Goal: Transaction & Acquisition: Purchase product/service

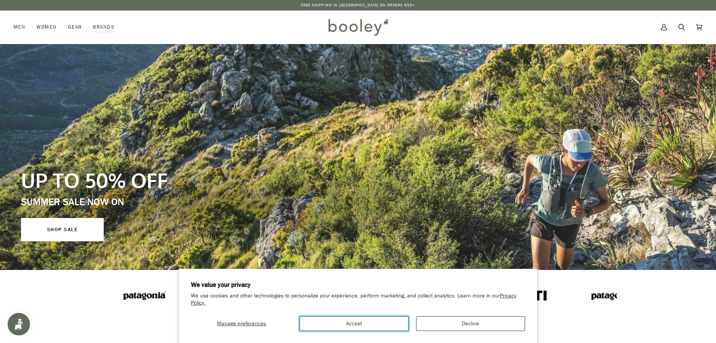
click at [373, 321] on button "Accept" at bounding box center [354, 323] width 109 height 15
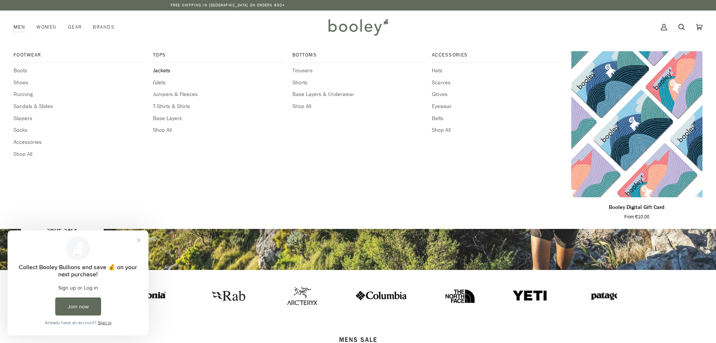
click at [165, 69] on span "Jackets" at bounding box center [218, 71] width 131 height 8
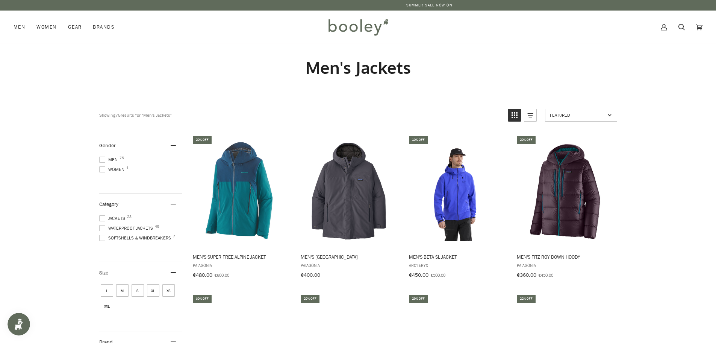
click at [103, 226] on span at bounding box center [102, 228] width 6 height 6
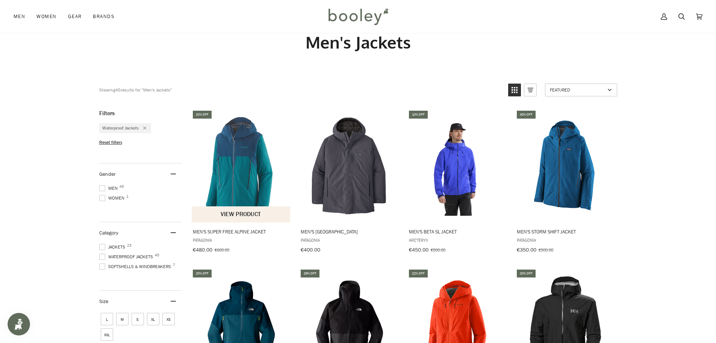
scroll to position [113, 0]
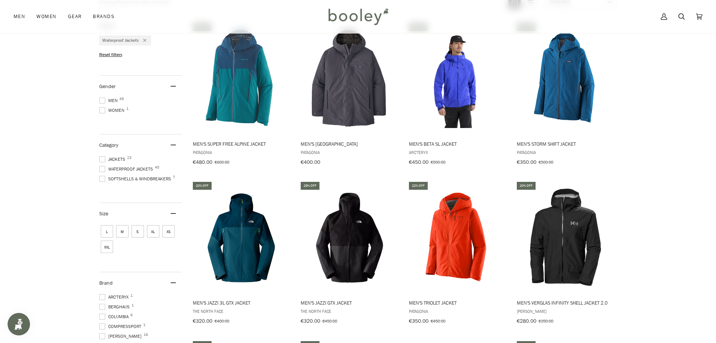
click at [108, 229] on span "L" at bounding box center [107, 231] width 12 height 12
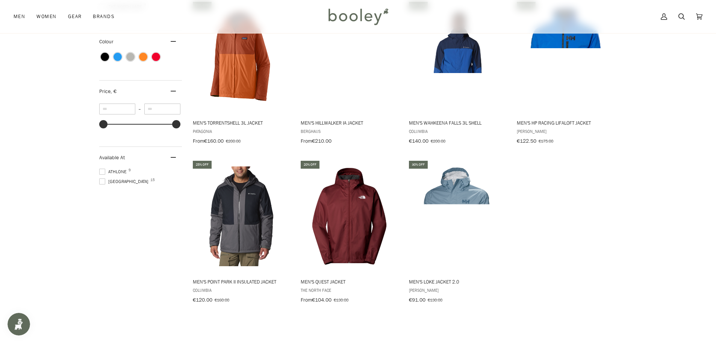
scroll to position [489, 0]
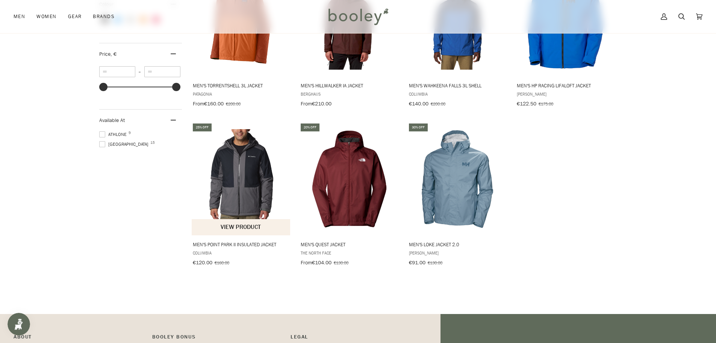
click at [246, 241] on span "Men's Point Park II Insulated Jacket" at bounding box center [241, 244] width 97 height 7
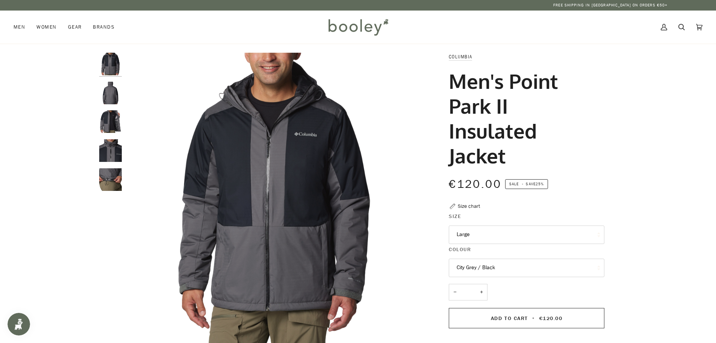
click at [112, 179] on img "Columbia Men's Point Park II Insulated Jacket City Grey/Black - Booley Galway" at bounding box center [110, 179] width 23 height 23
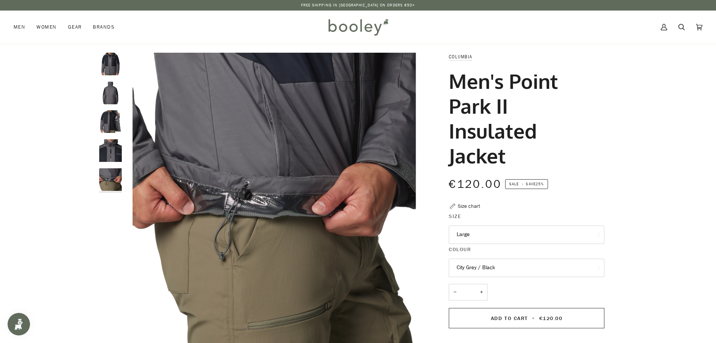
click at [110, 155] on img "Columbia Men's Point Park II Insulated Jacket City Grey/Black - Booley Galway" at bounding box center [110, 150] width 23 height 23
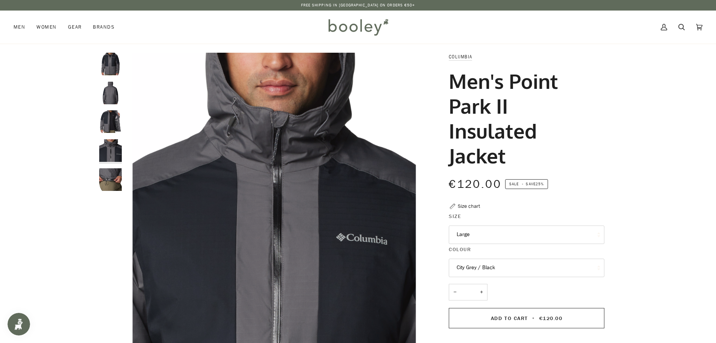
click at [112, 115] on img "Columbia Men's Point Park II Insulated Jacket City Grey/Black - Booley Galway" at bounding box center [110, 121] width 23 height 23
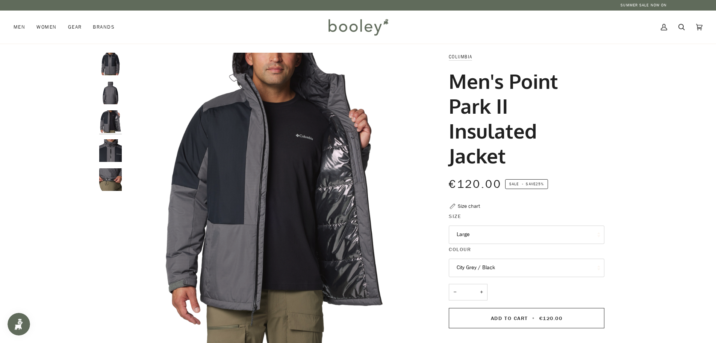
click at [112, 93] on img "Columbia Men's Point Park II Insulated Jacket City Grey/Black - Booley Galway" at bounding box center [110, 93] width 23 height 23
